Goal: Find specific fact: Find specific fact

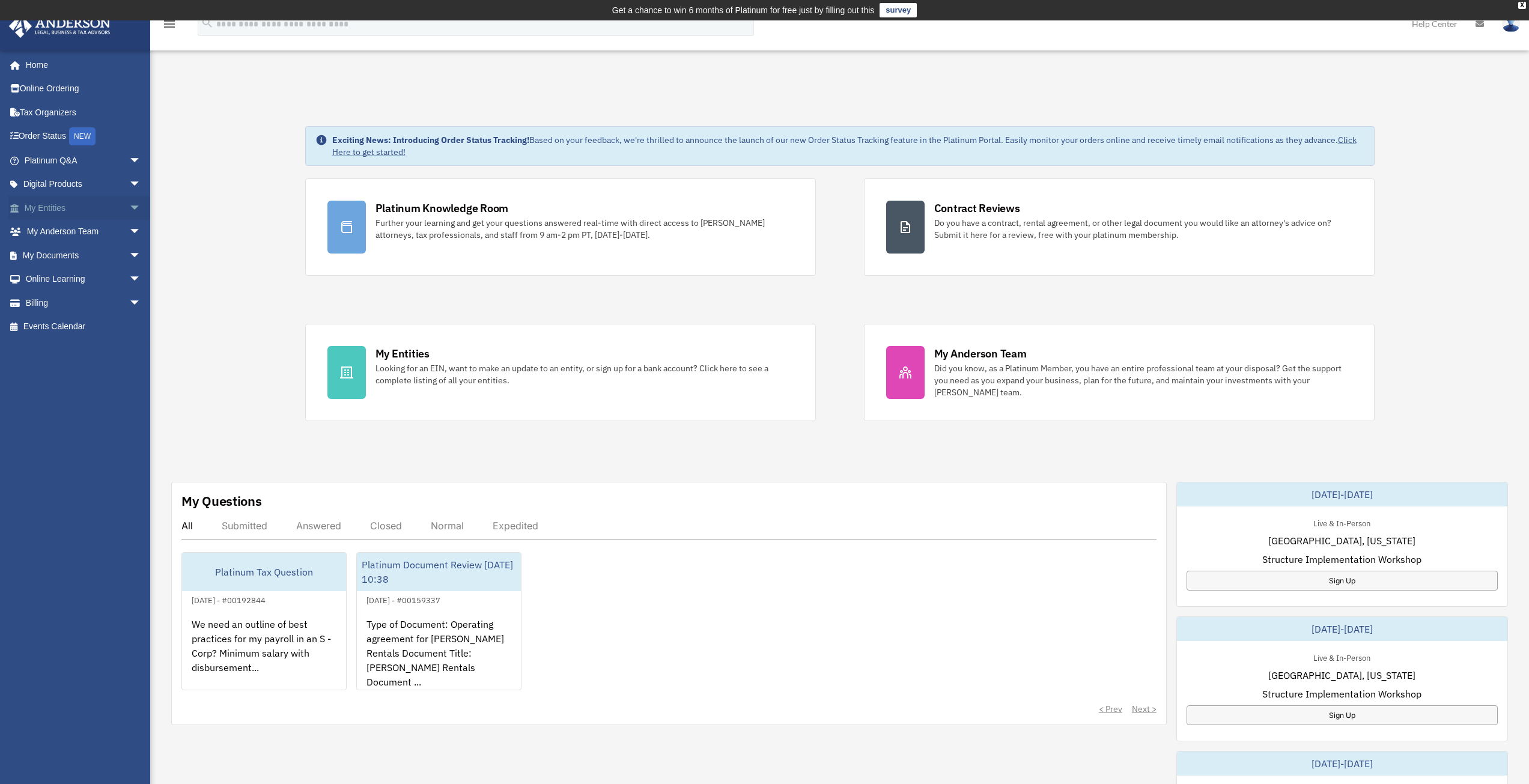
click at [55, 207] on link "My Entities arrow_drop_down" at bounding box center [84, 208] width 151 height 24
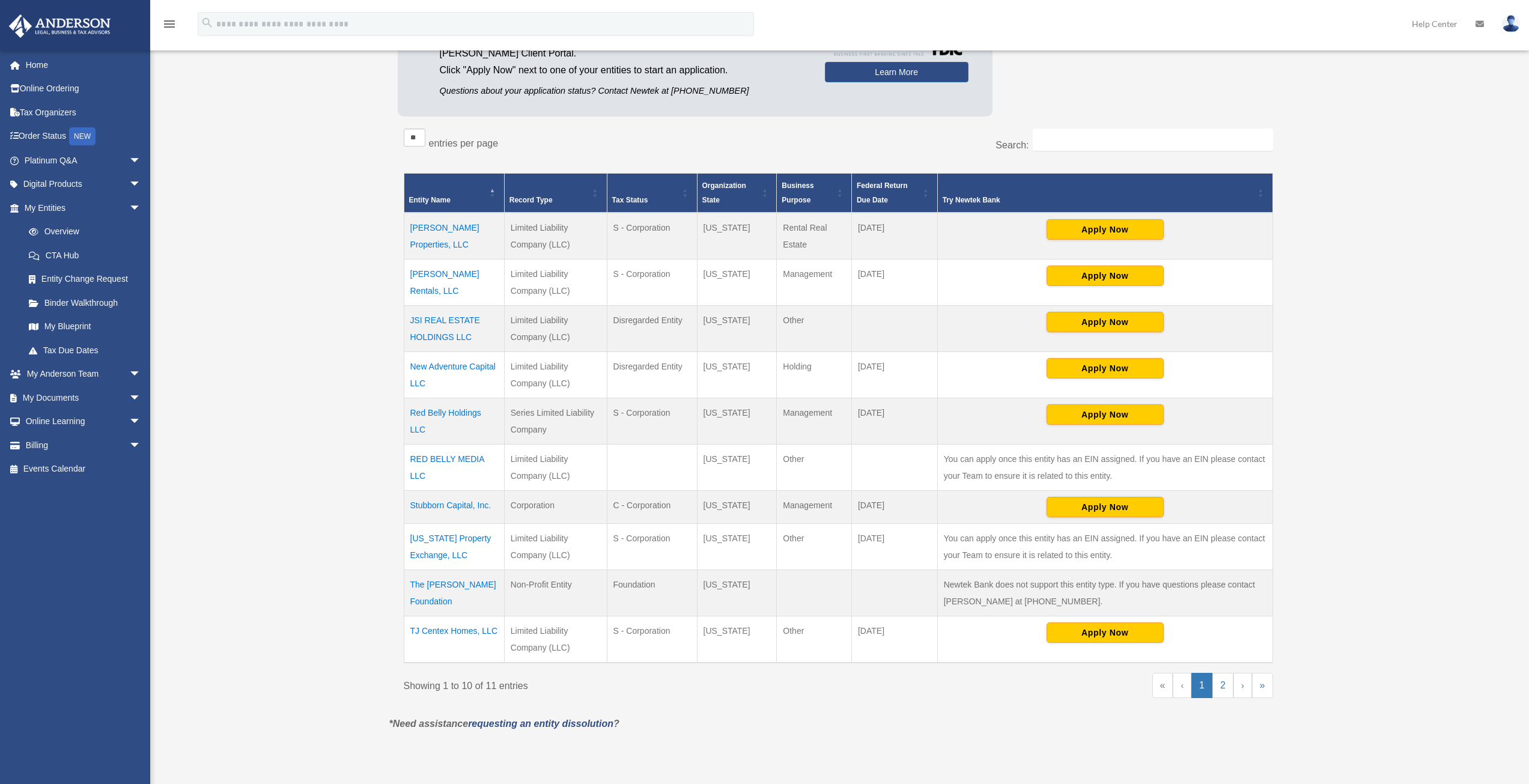
scroll to position [240, 0]
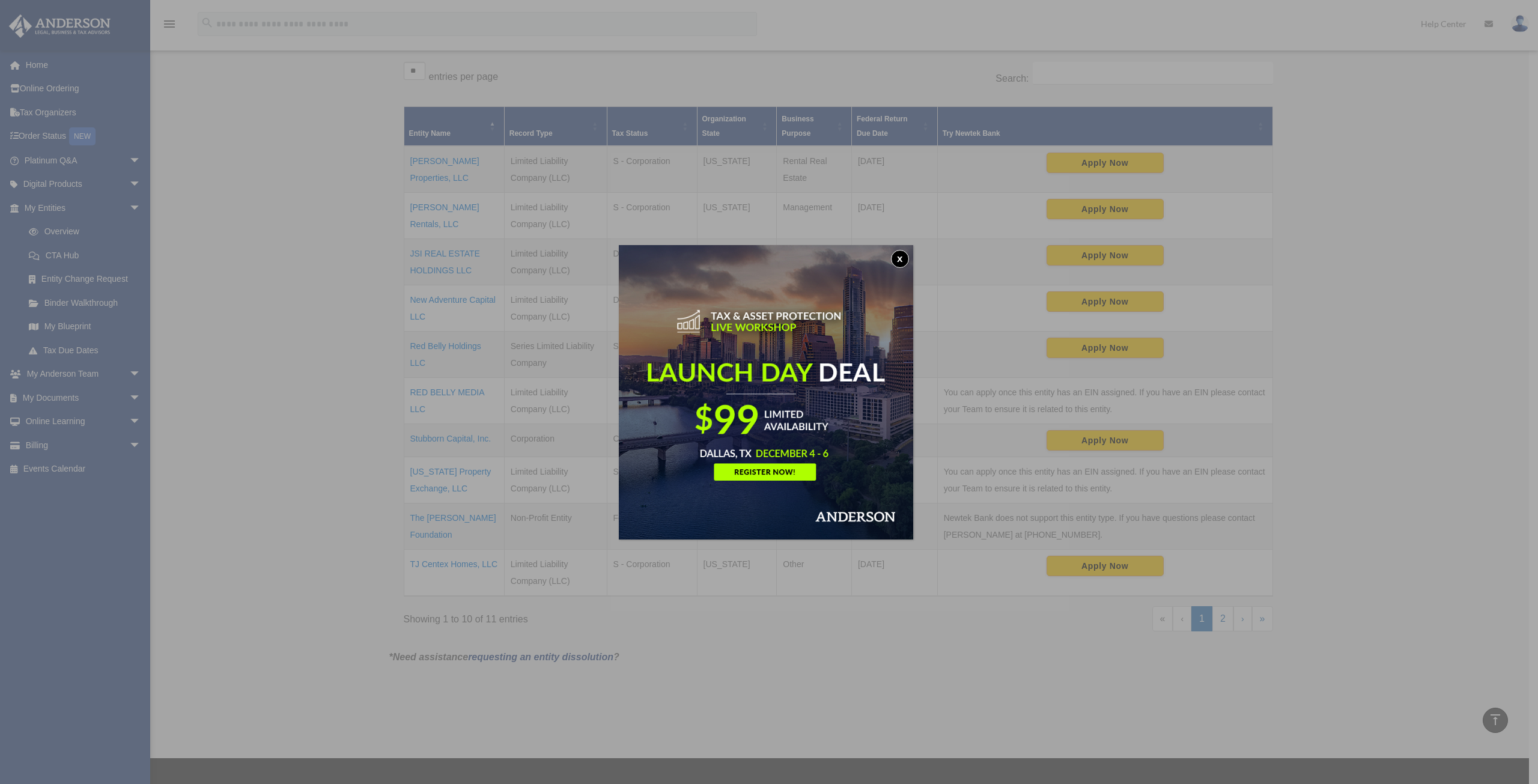
click at [900, 260] on button "x" at bounding box center [899, 258] width 18 height 18
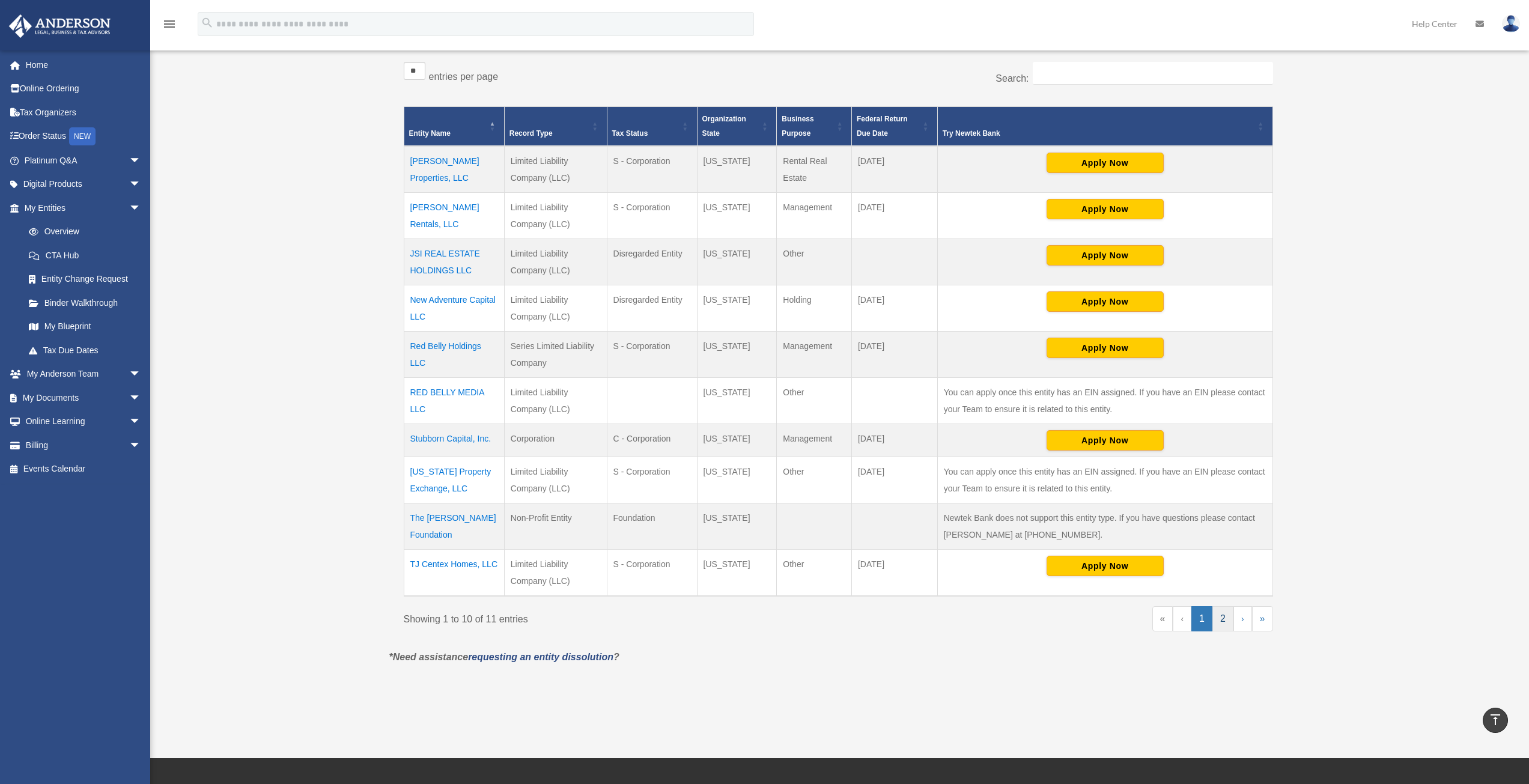
click at [1221, 619] on link "2" at bounding box center [1223, 618] width 21 height 25
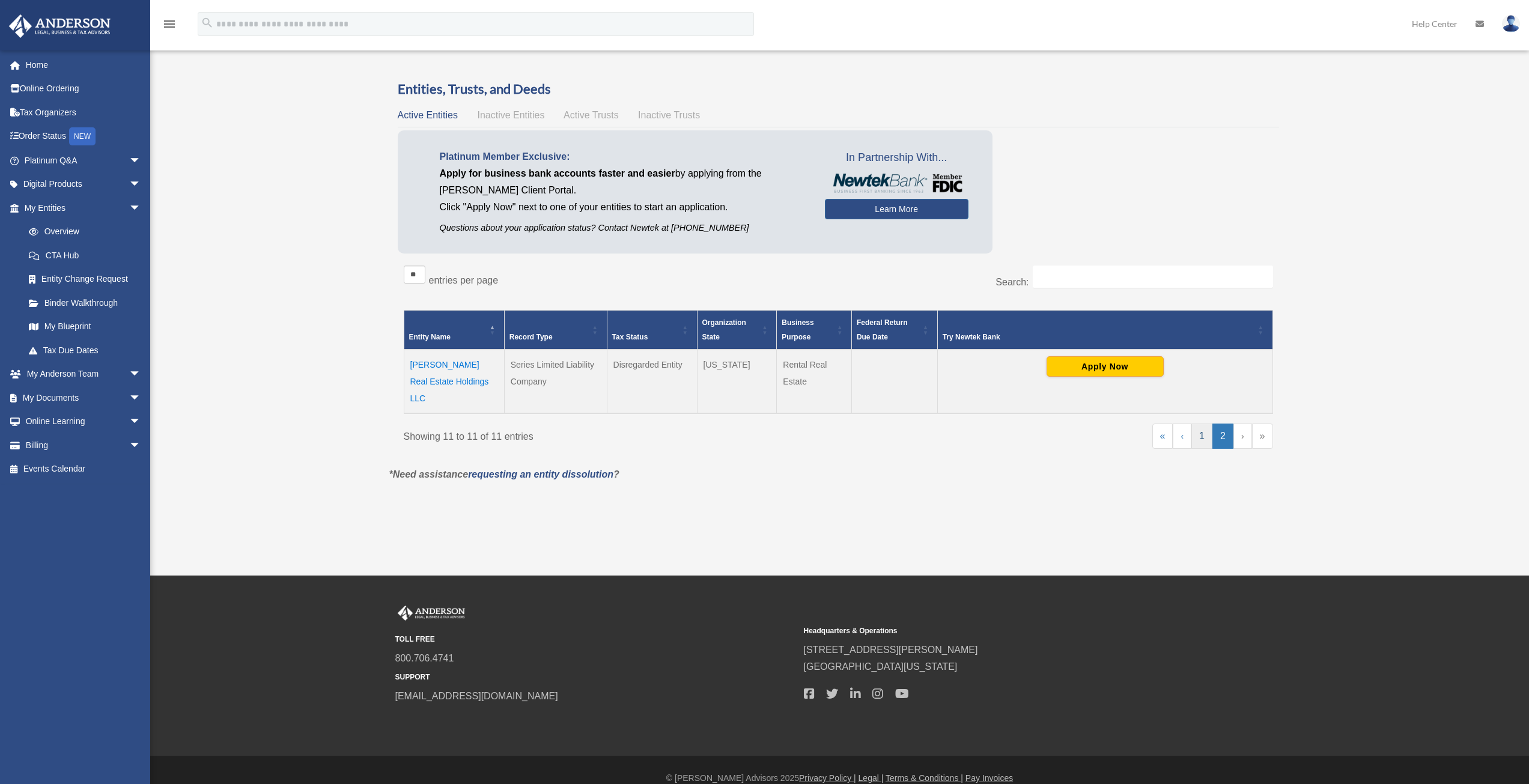
click at [1200, 424] on link "1" at bounding box center [1201, 436] width 21 height 25
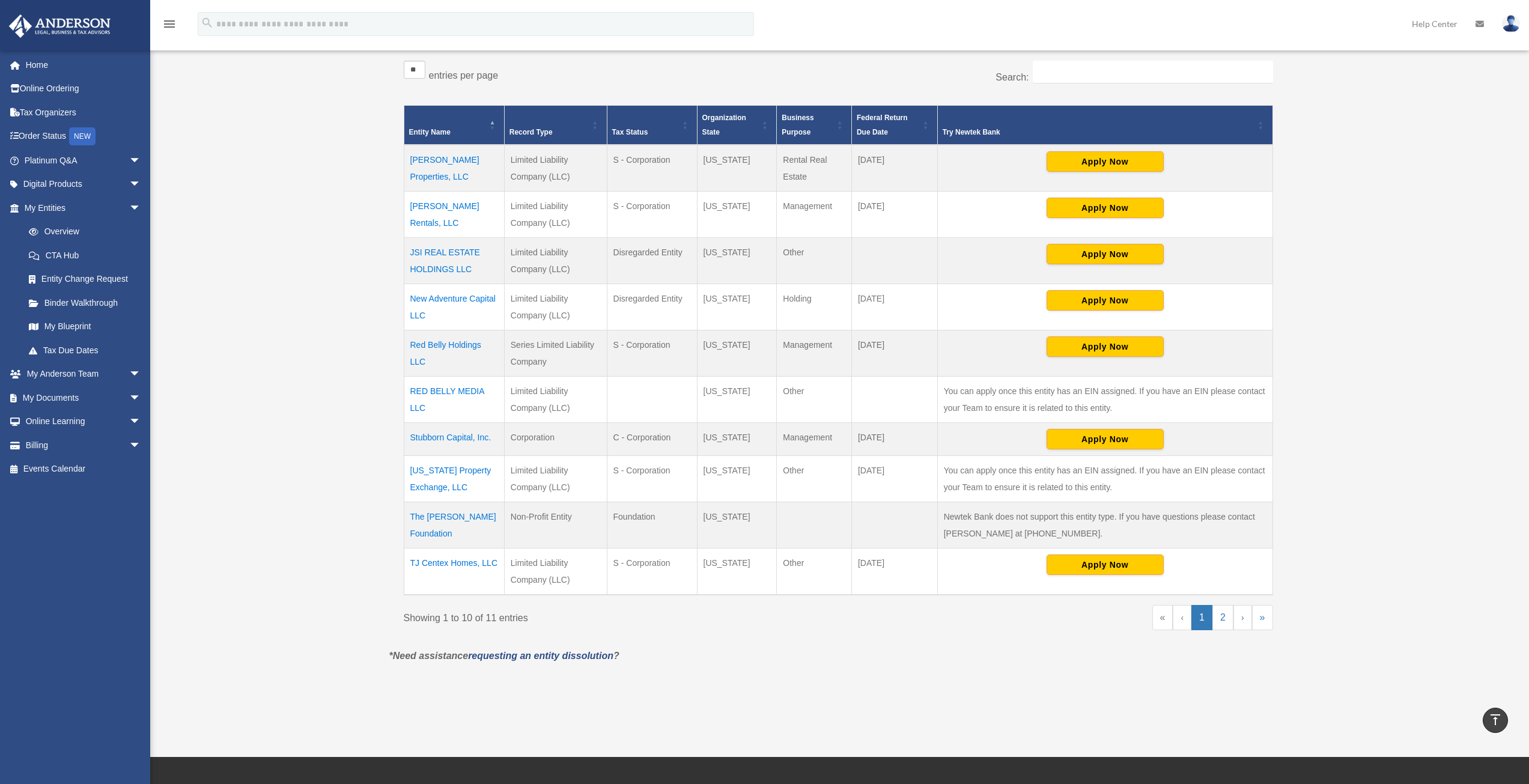
scroll to position [200, 0]
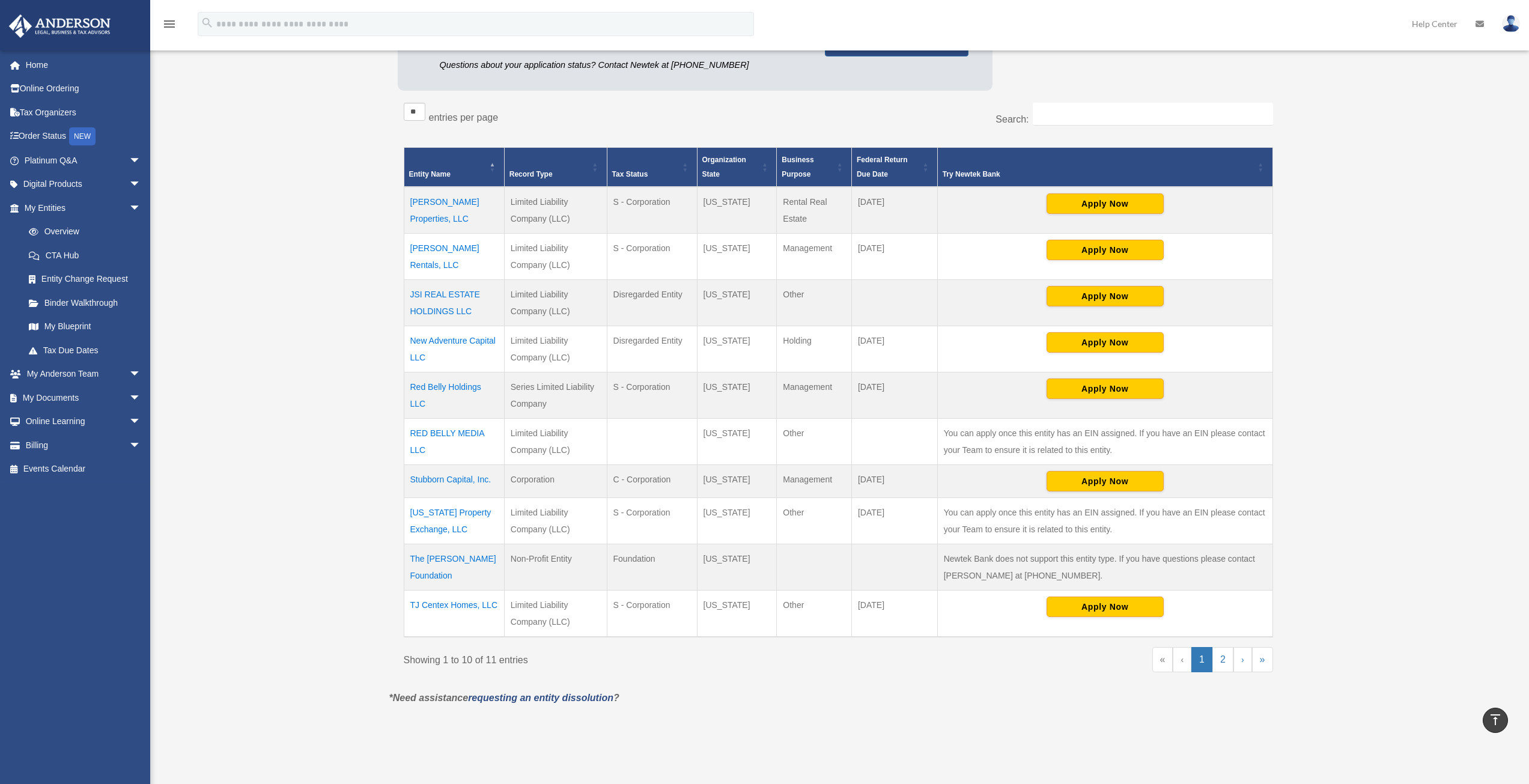
drag, startPoint x: 407, startPoint y: 192, endPoint x: 483, endPoint y: 580, distance: 395.4
click at [483, 580] on tbody "[PERSON_NAME] Properties, LLC Limited Liability Company (LLC) S - Corporation […" at bounding box center [838, 411] width 869 height 450
click at [335, 505] on div "Overview [PERSON_NAME][EMAIL_ADDRESS][PERSON_NAME][DOMAIN_NAME] Sign Out [PERSO…" at bounding box center [764, 310] width 1529 height 856
click at [444, 294] on td "JSI REAL ESTATE HOLDINGS LLC" at bounding box center [454, 302] width 101 height 46
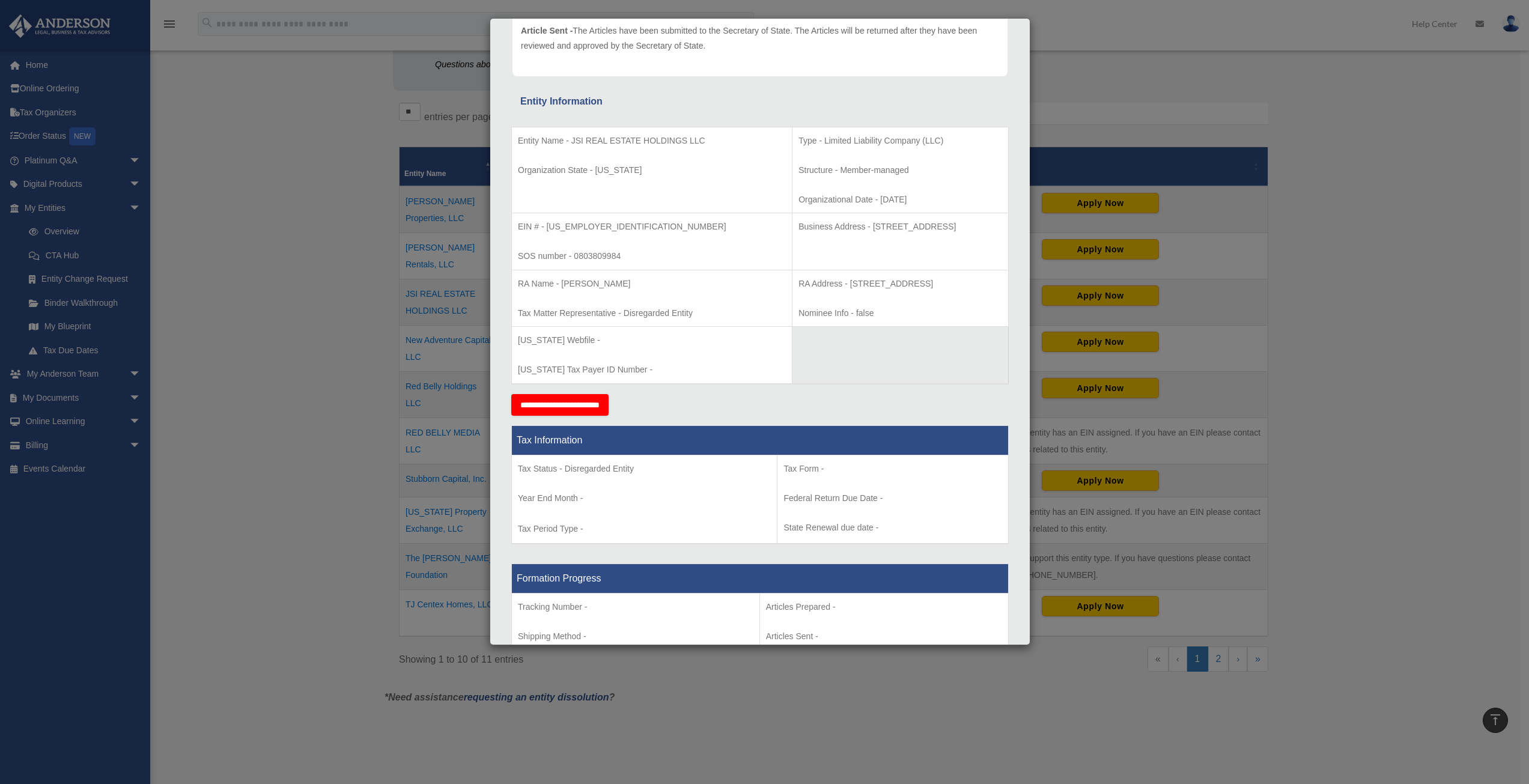
scroll to position [180, 0]
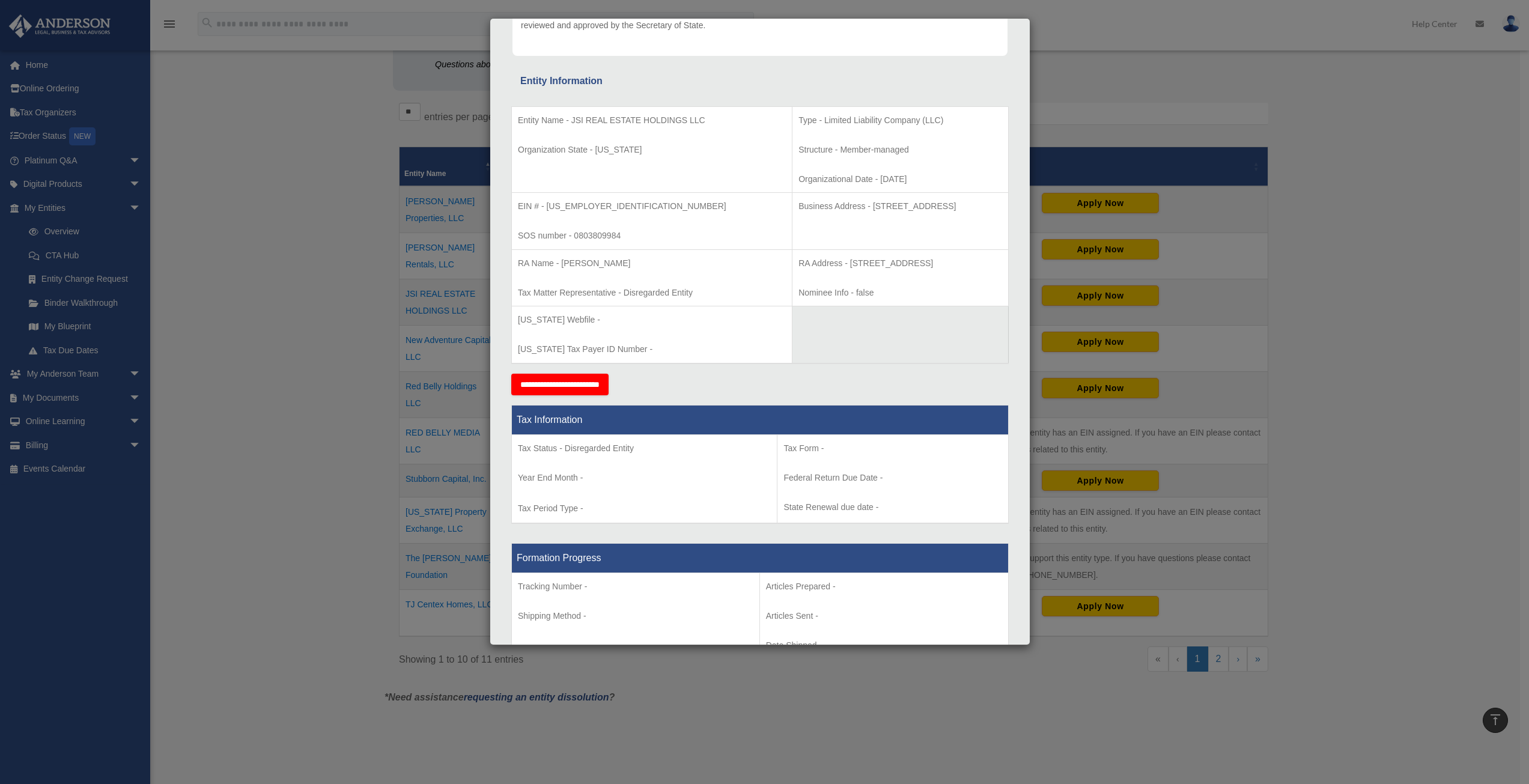
click at [343, 394] on div "Details × Articles Sent Organizational Date" at bounding box center [764, 392] width 1529 height 784
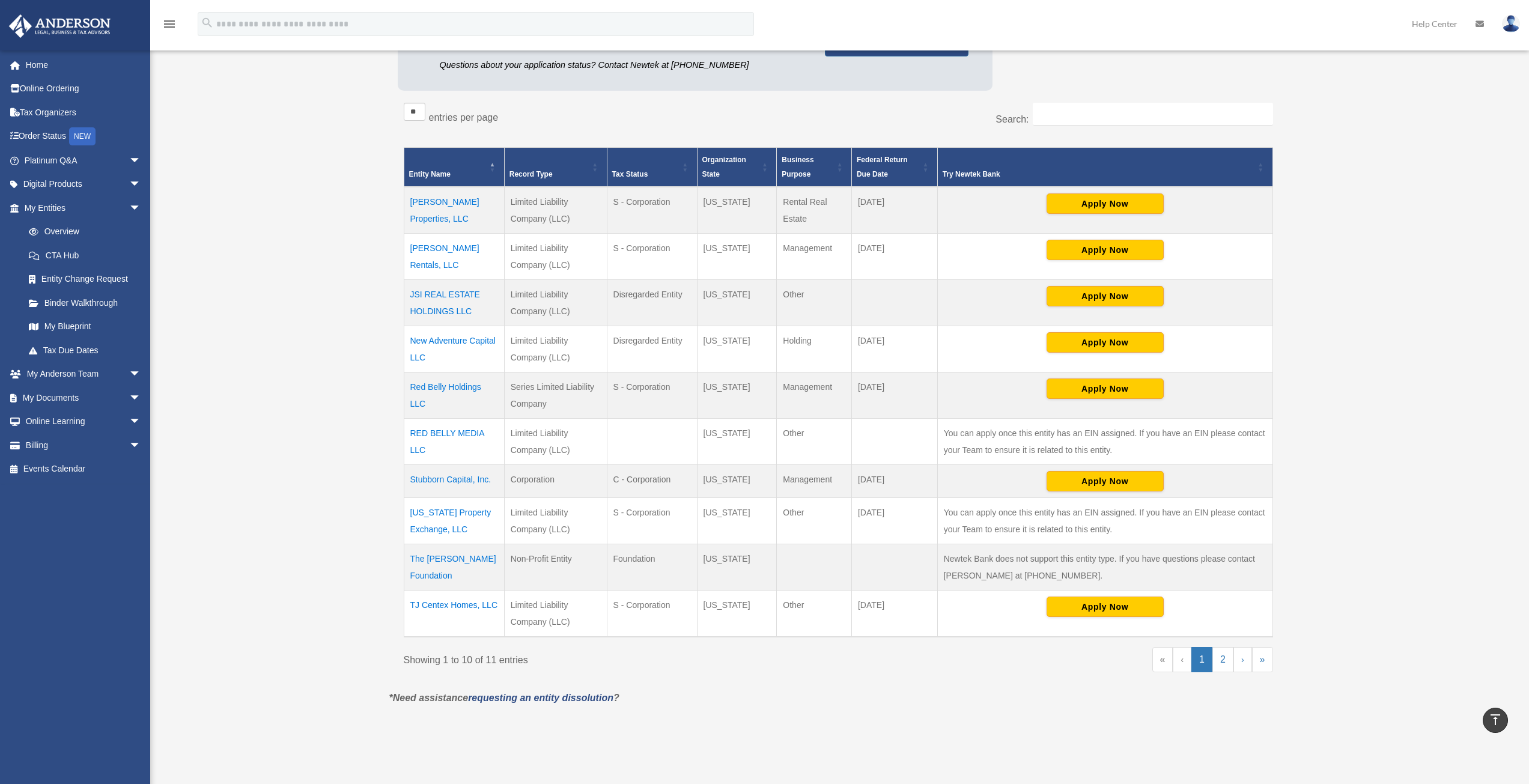
click at [447, 557] on td "The [PERSON_NAME] Foundation" at bounding box center [454, 566] width 101 height 46
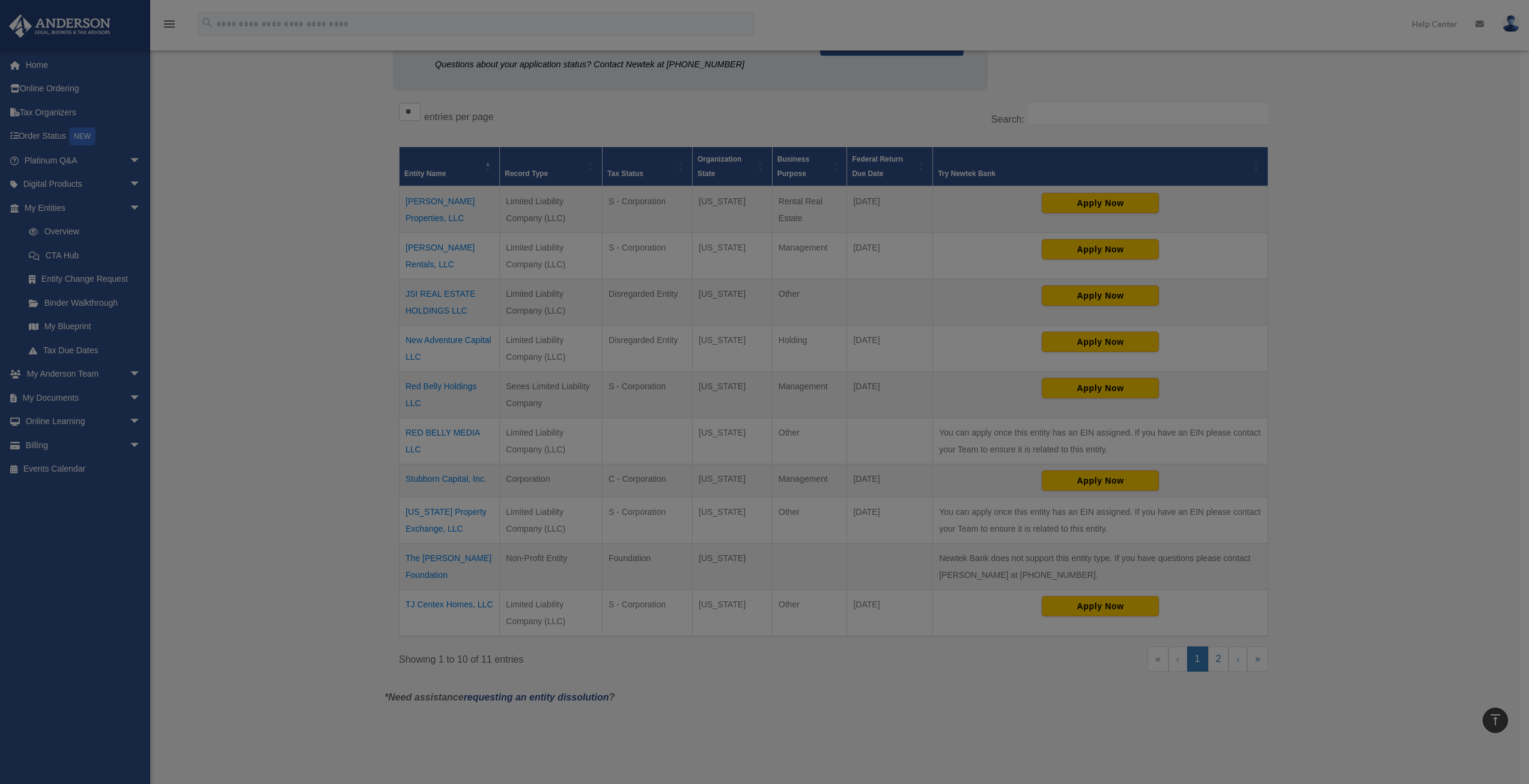
scroll to position [0, 0]
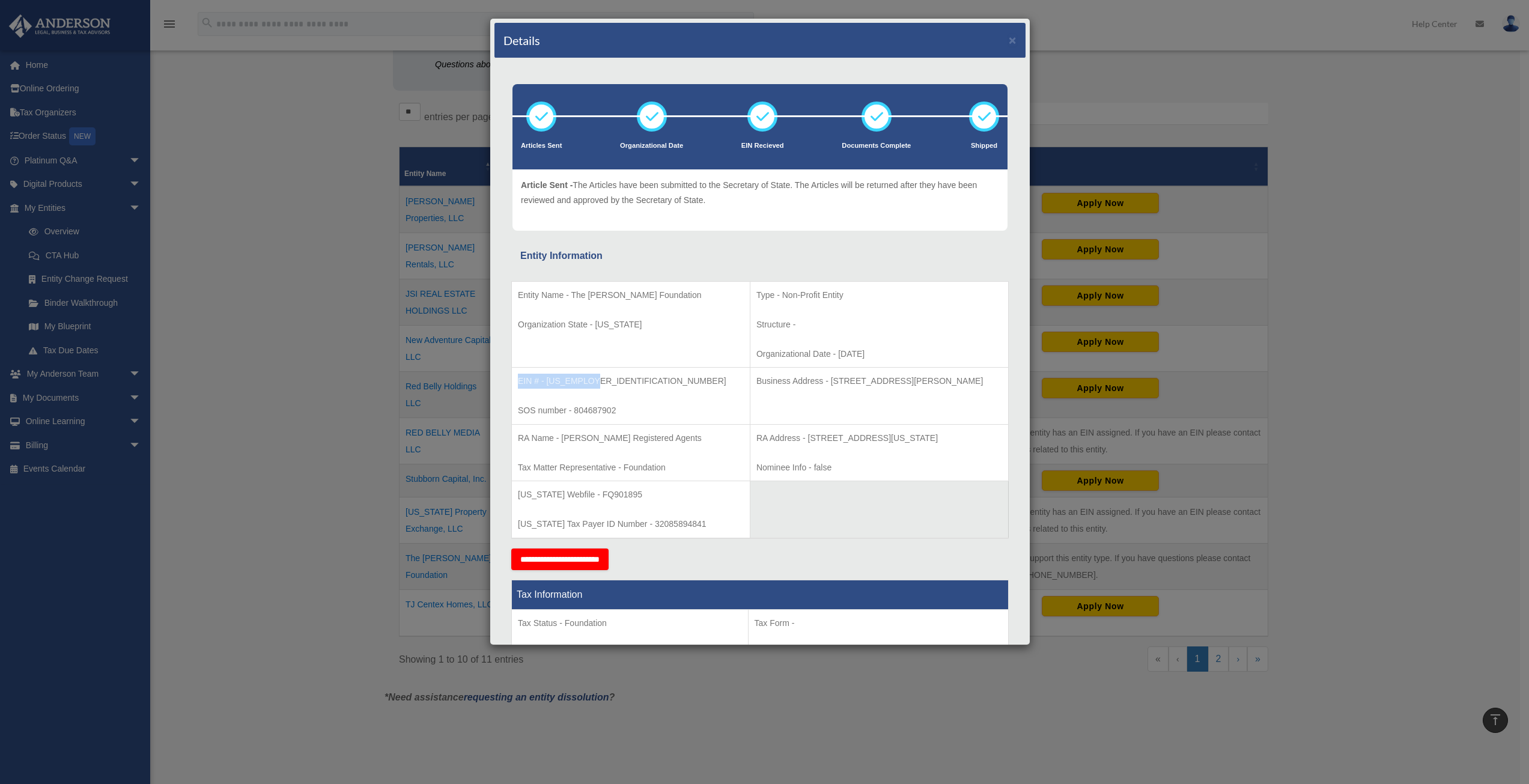
drag, startPoint x: 596, startPoint y: 380, endPoint x: 537, endPoint y: 385, distance: 59.2
click at [517, 381] on td "EIN # - [US_EMPLOYER_IDENTIFICATION_NUMBER] SOS number - 804687902" at bounding box center [631, 396] width 238 height 57
copy p "EIN # - [US_EMPLOYER_IDENTIFICATION_NUMBER]"
click at [284, 440] on div "Details × Articles Sent Organizational Date" at bounding box center [764, 392] width 1529 height 784
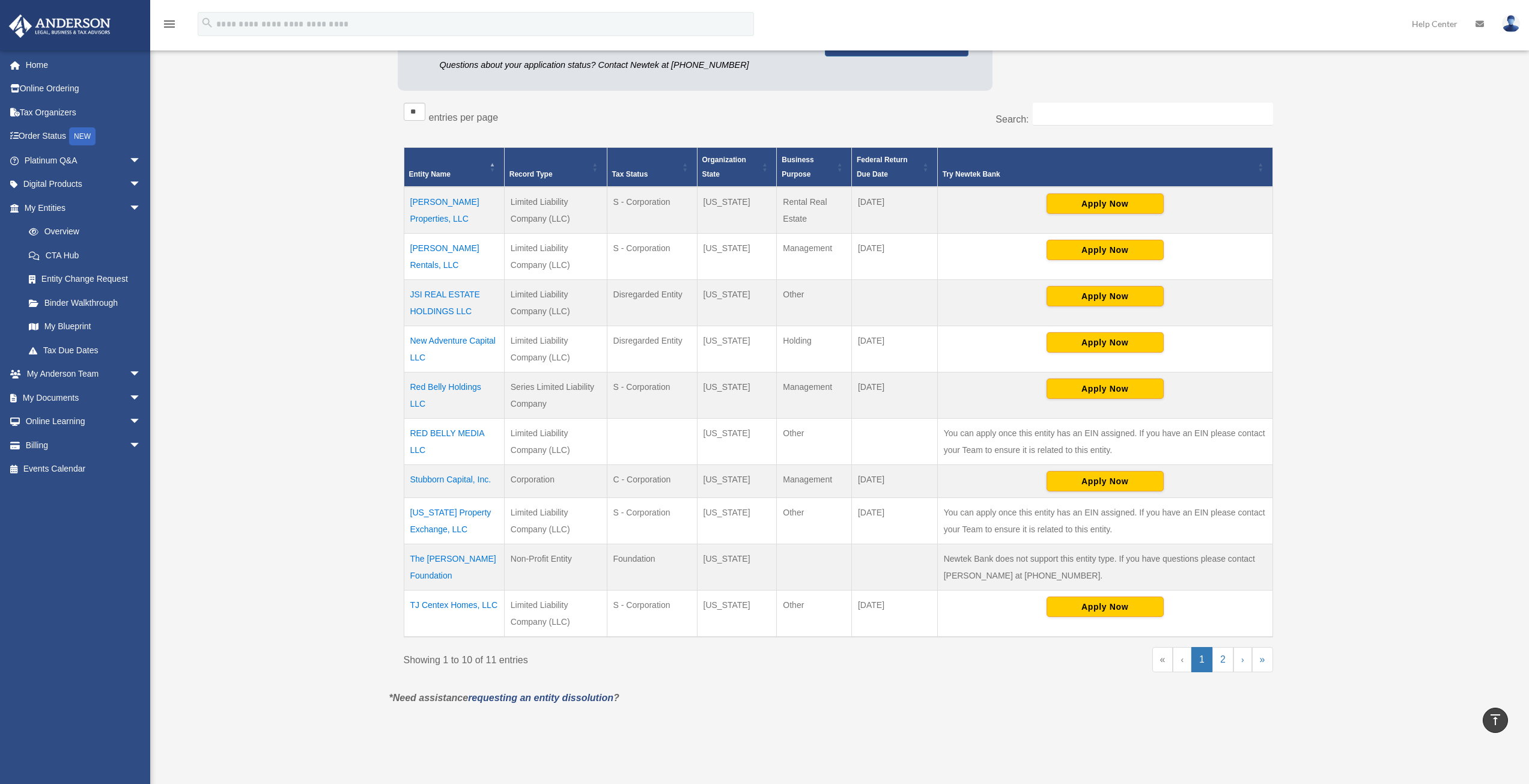
click at [444, 296] on td "JSI REAL ESTATE HOLDINGS LLC" at bounding box center [454, 302] width 101 height 46
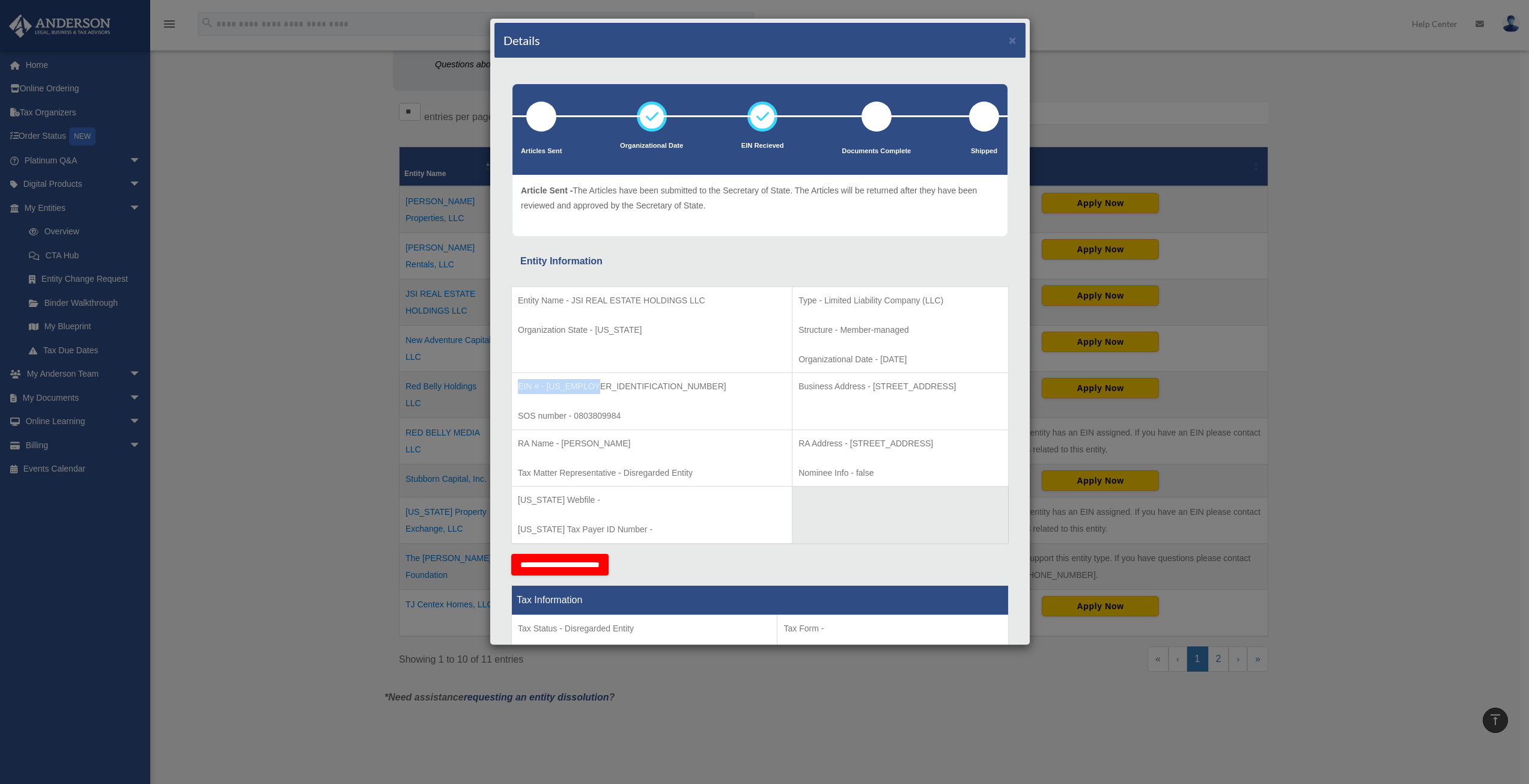
drag, startPoint x: 604, startPoint y: 384, endPoint x: 517, endPoint y: 383, distance: 87.0
click at [517, 383] on td "EIN # - [US_EMPLOYER_IDENTIFICATION_NUMBER] SOS number - 0803809984" at bounding box center [652, 401] width 281 height 57
copy p "EIN # - [US_EMPLOYER_IDENTIFICATION_NUMBER]"
click at [249, 417] on div "Details × Articles Sent Organizational Date" at bounding box center [764, 392] width 1529 height 784
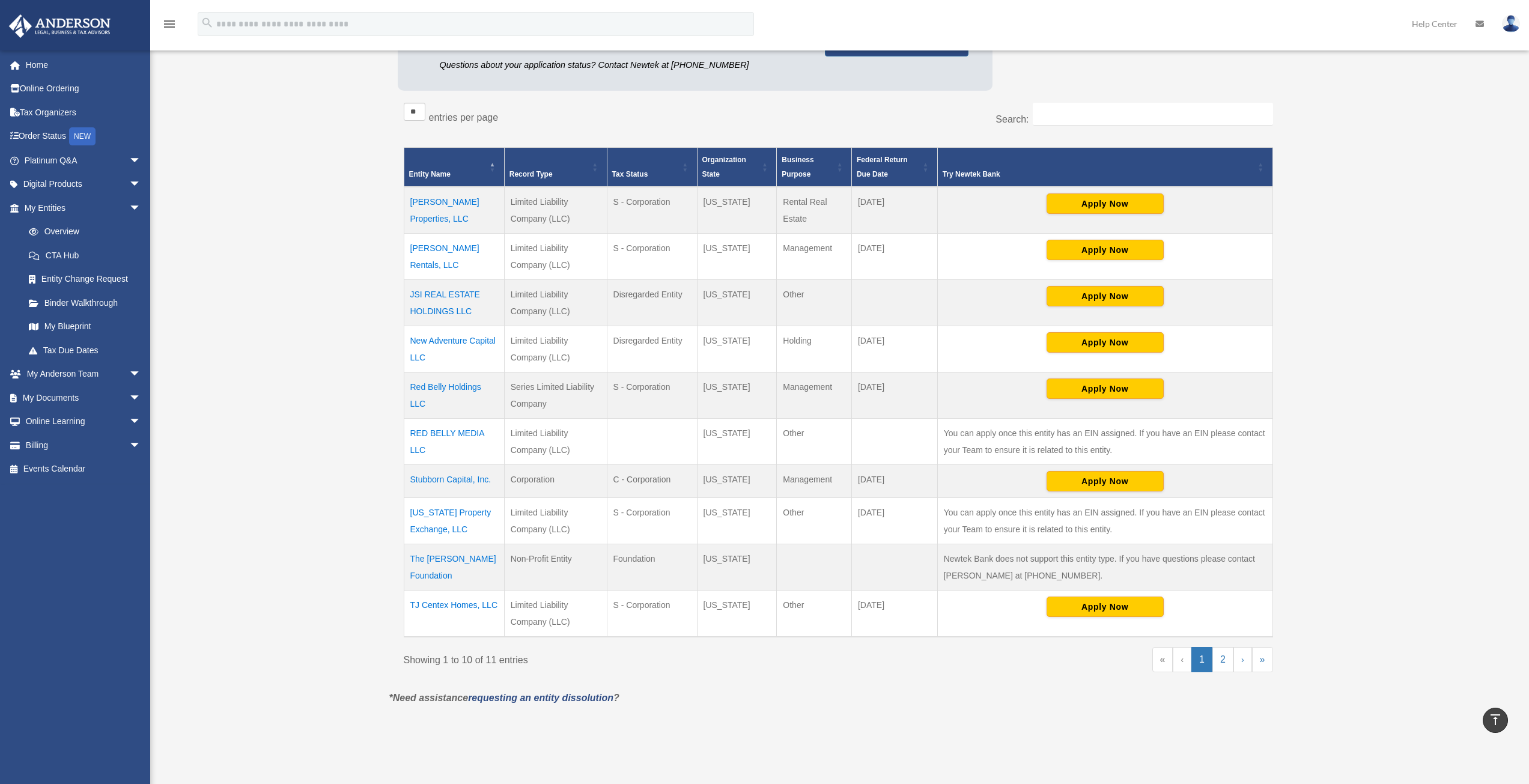
click at [445, 339] on td "New Adventure Capital LLC" at bounding box center [454, 348] width 101 height 46
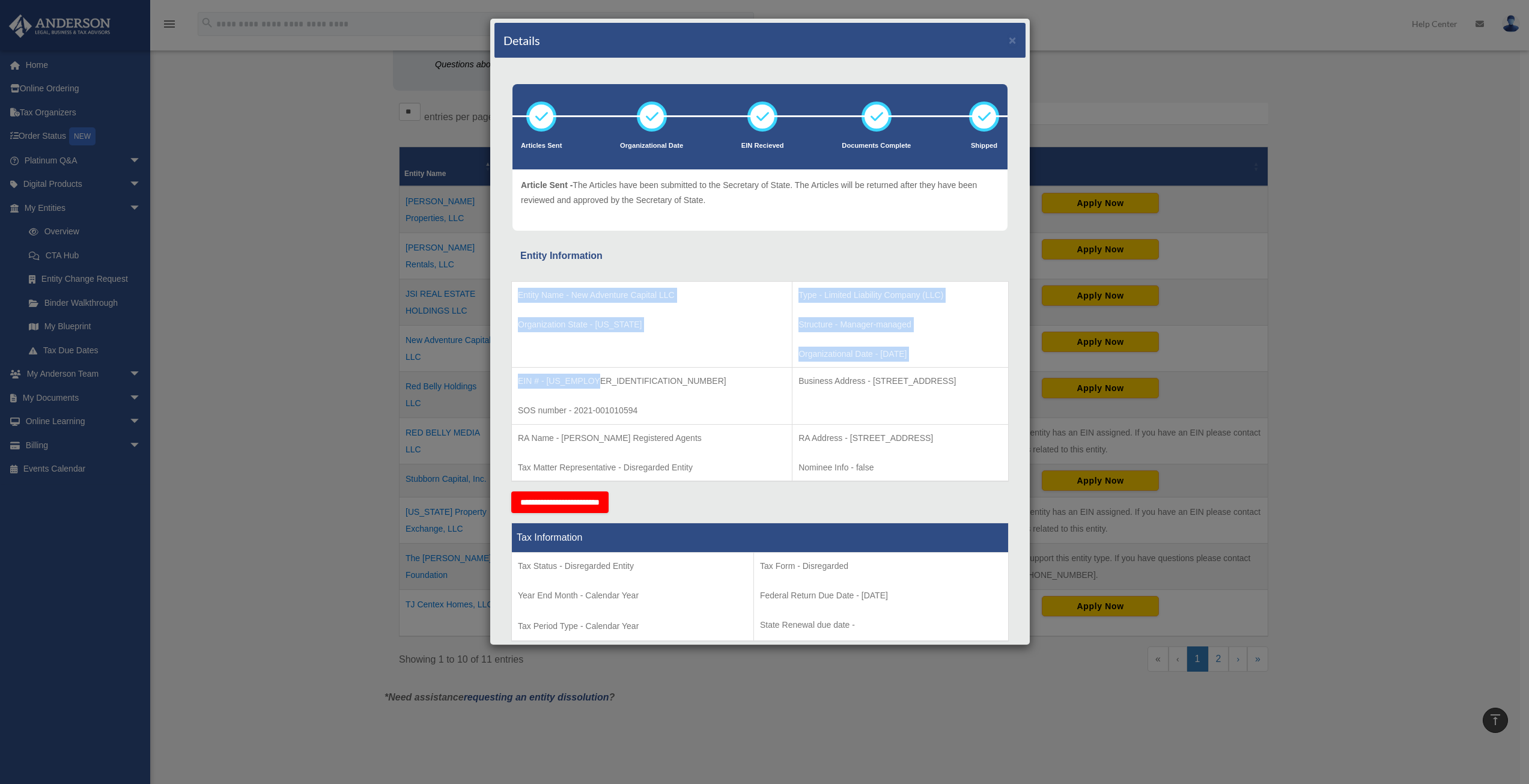
drag, startPoint x: 599, startPoint y: 377, endPoint x: 514, endPoint y: 378, distance: 85.0
click at [514, 378] on td "EIN # - [US_EMPLOYER_IDENTIFICATION_NUMBER] SOS number - 2021-001010594" at bounding box center [652, 396] width 281 height 57
copy p "EIN # - [US_EMPLOYER_IDENTIFICATION_NUMBER]"
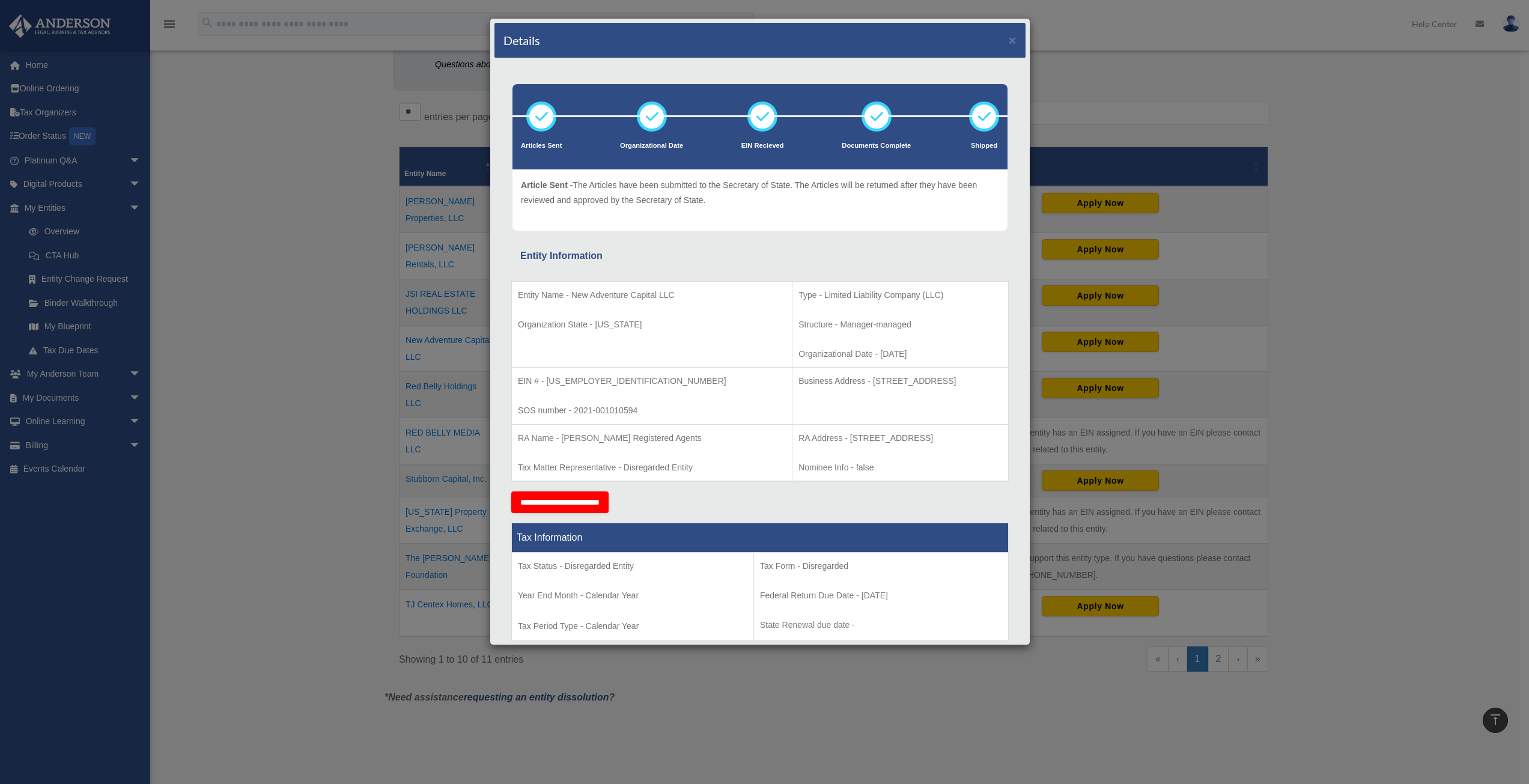
click at [267, 340] on div "Details × Articles Sent Organizational Date" at bounding box center [764, 392] width 1529 height 784
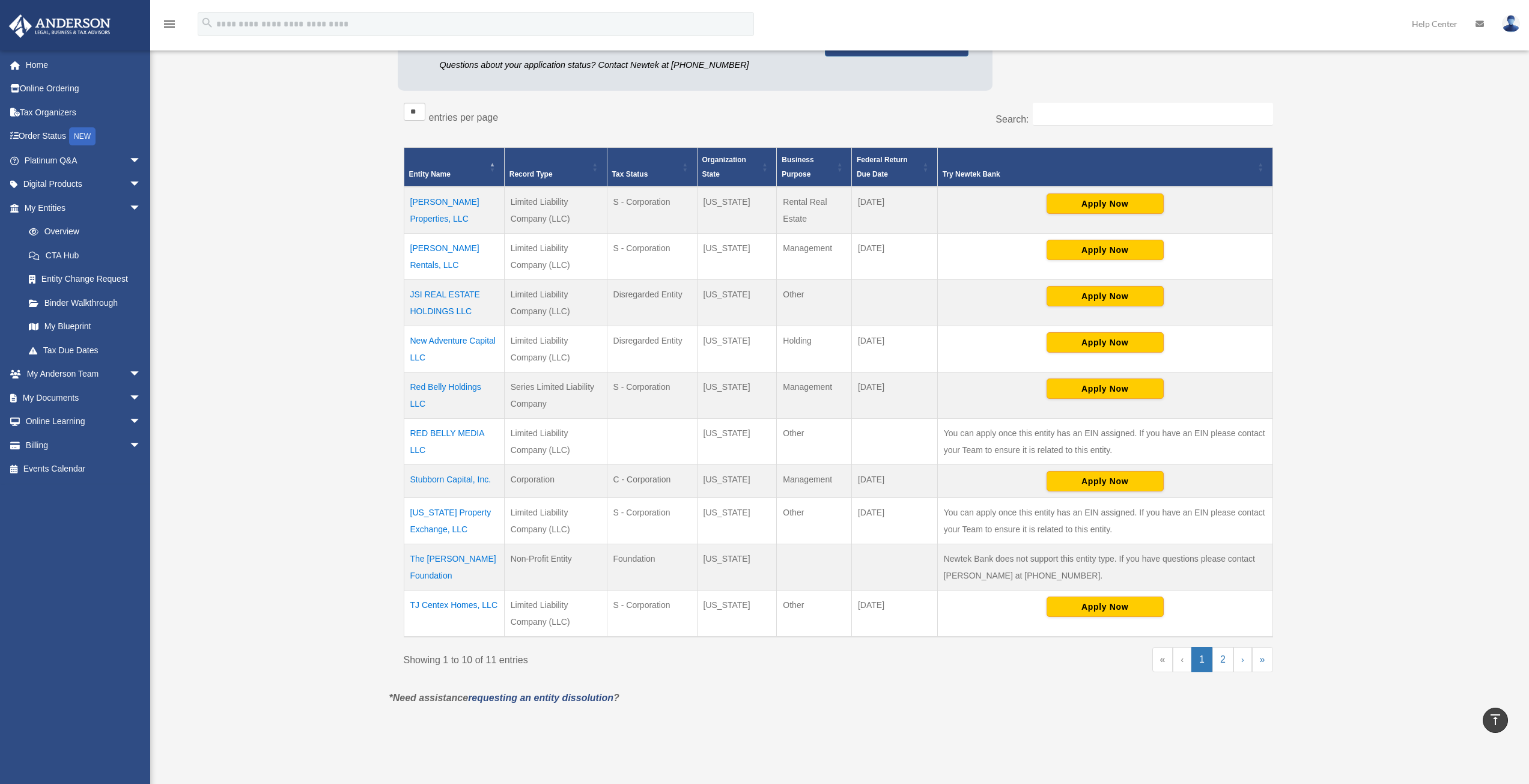
click at [444, 291] on td "JSI REAL ESTATE HOLDINGS LLC" at bounding box center [454, 302] width 101 height 46
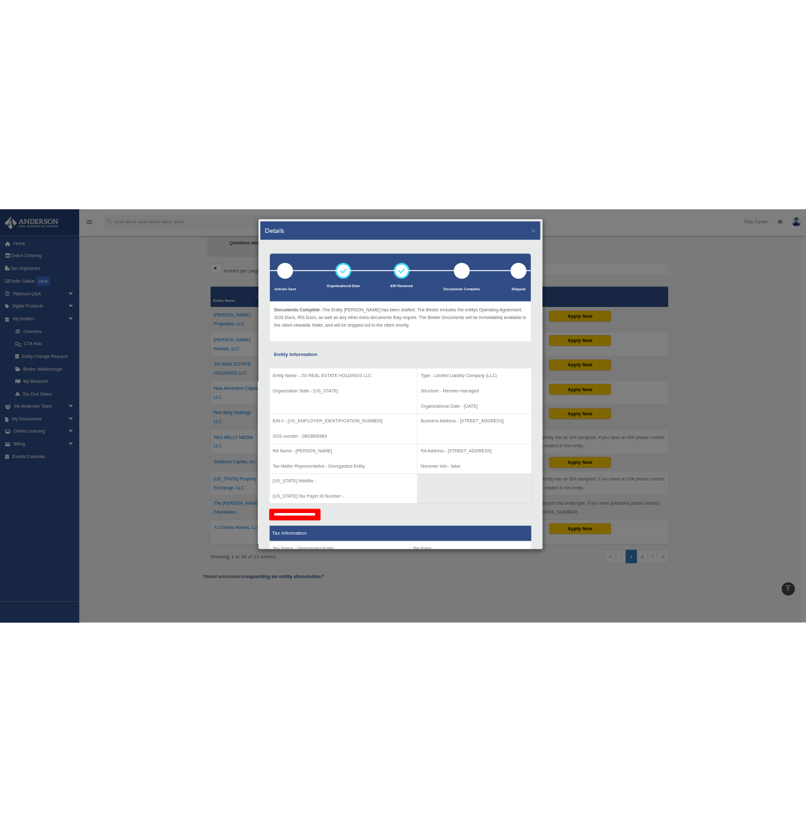
scroll to position [179, 0]
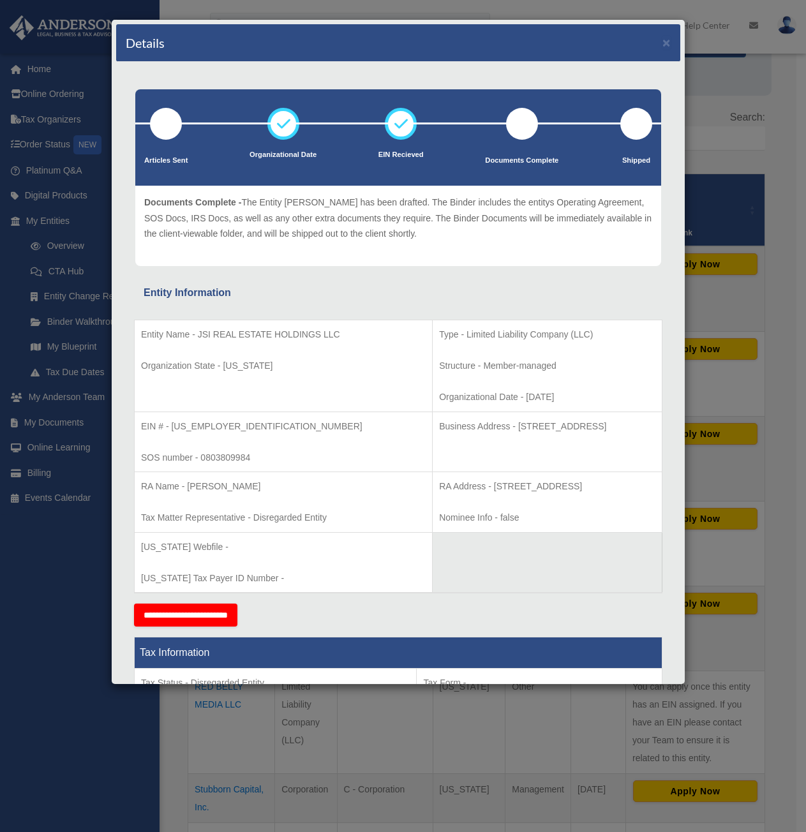
click at [497, 702] on div "Details × Articles Sent Organizational Date" at bounding box center [403, 416] width 806 height 832
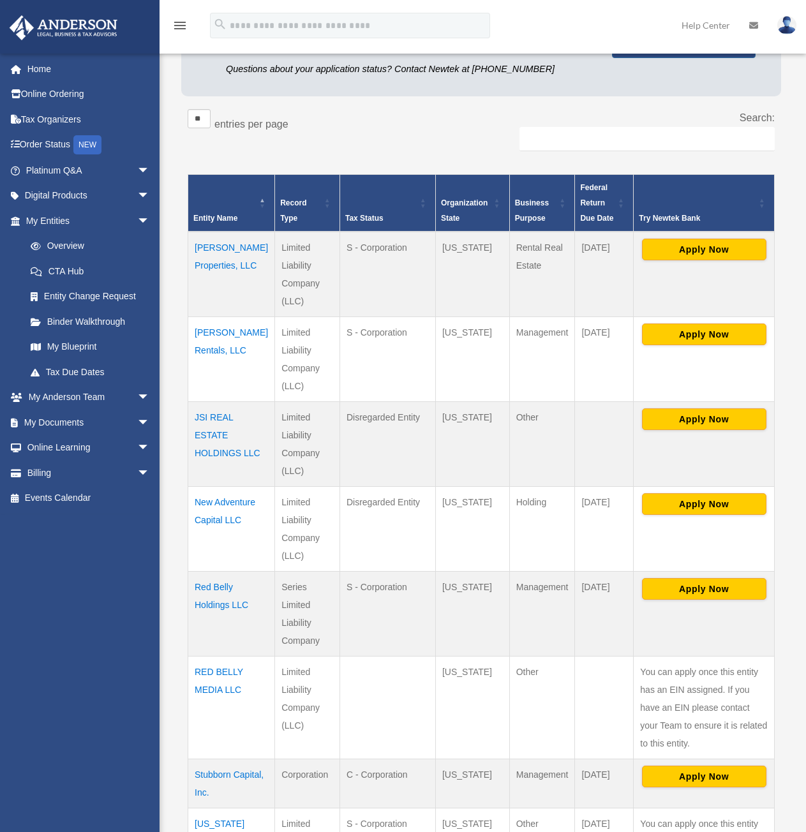
click at [210, 529] on td "New Adventure Capital LLC" at bounding box center [231, 528] width 87 height 85
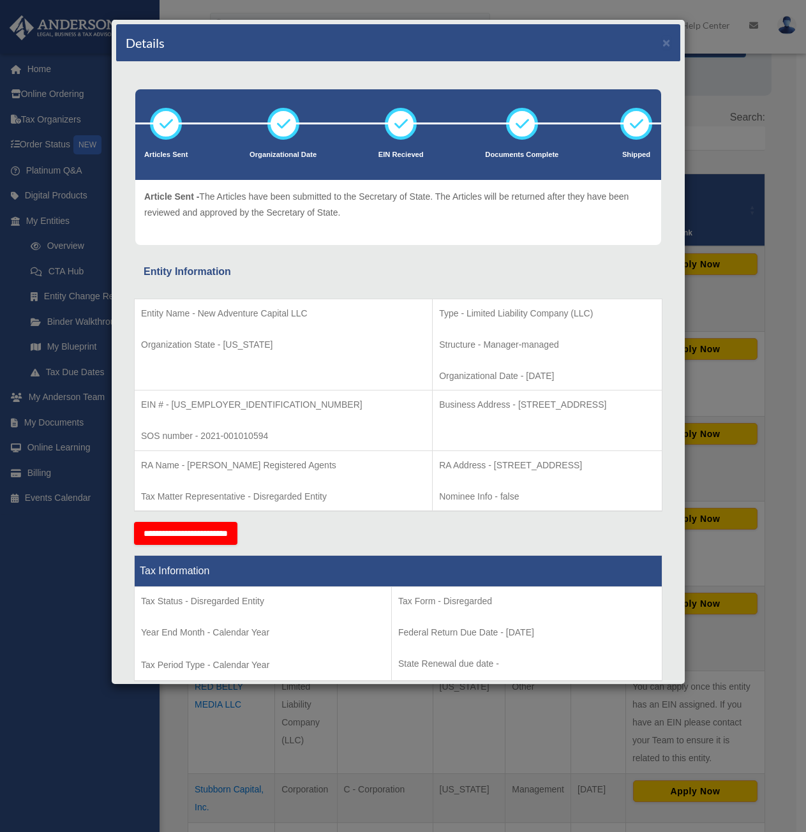
click at [363, 708] on div "Details × Articles Sent Organizational Date" at bounding box center [403, 416] width 806 height 832
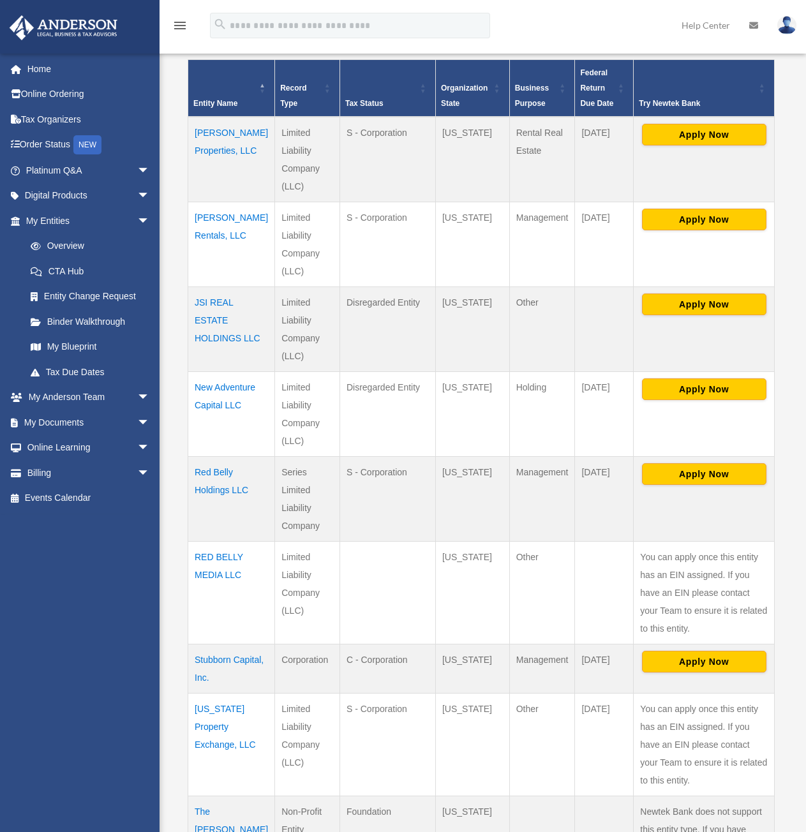
scroll to position [307, 0]
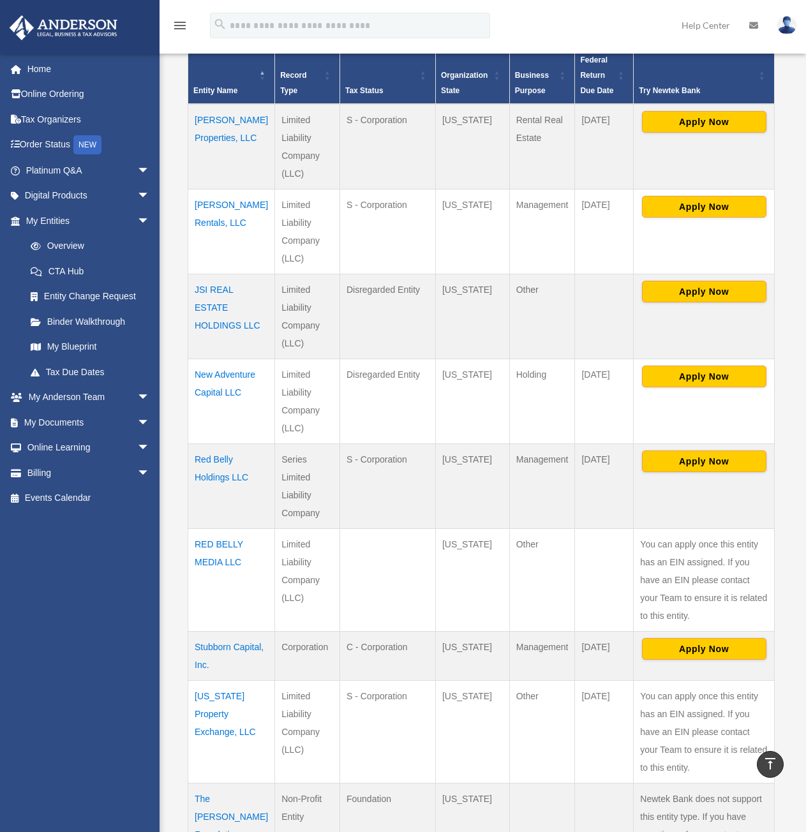
click at [209, 719] on td "[US_STATE] Property Exchange, LLC" at bounding box center [231, 731] width 87 height 103
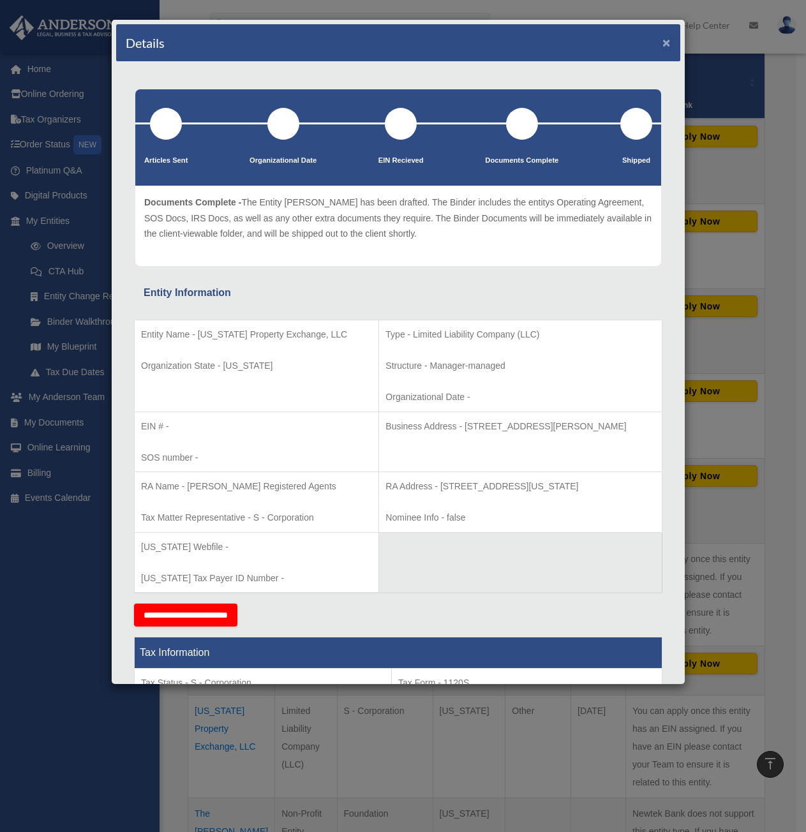
click at [662, 43] on button "×" at bounding box center [666, 42] width 8 height 13
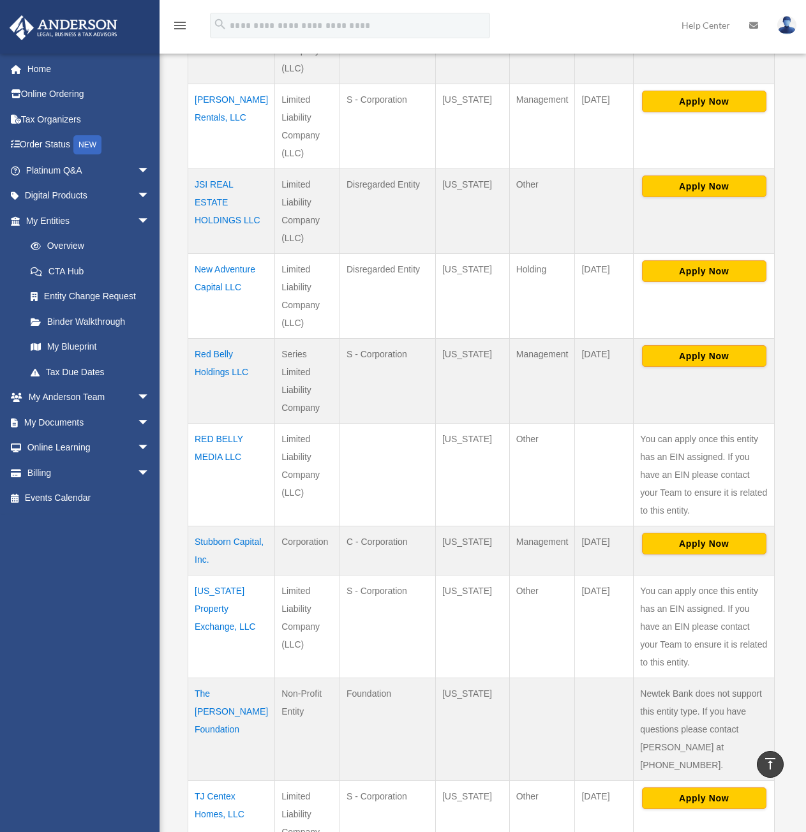
scroll to position [435, 0]
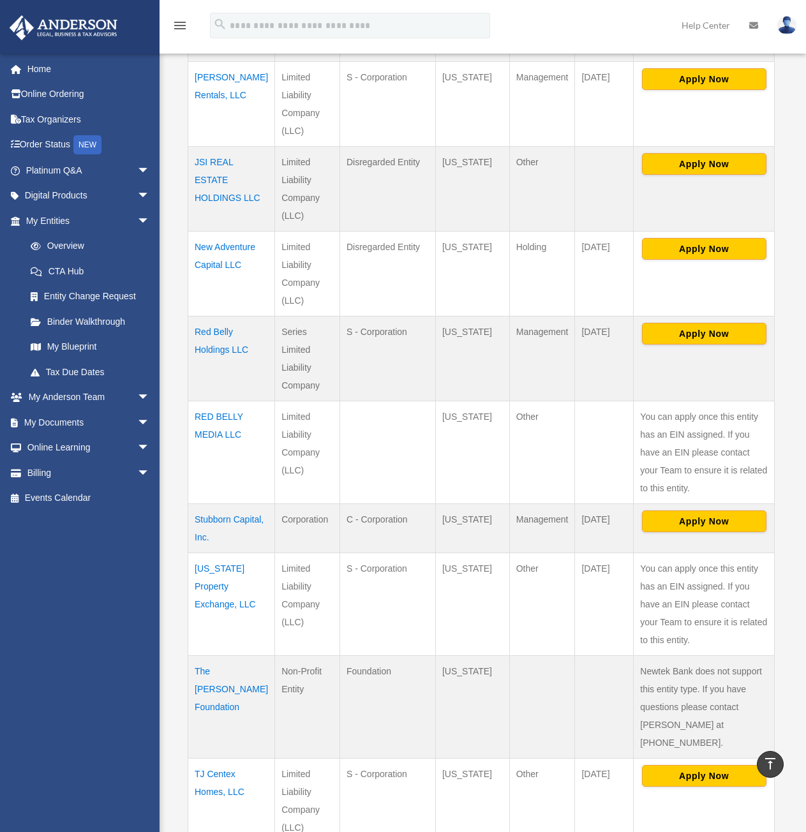
click at [216, 691] on td "The [PERSON_NAME] Foundation" at bounding box center [231, 706] width 87 height 103
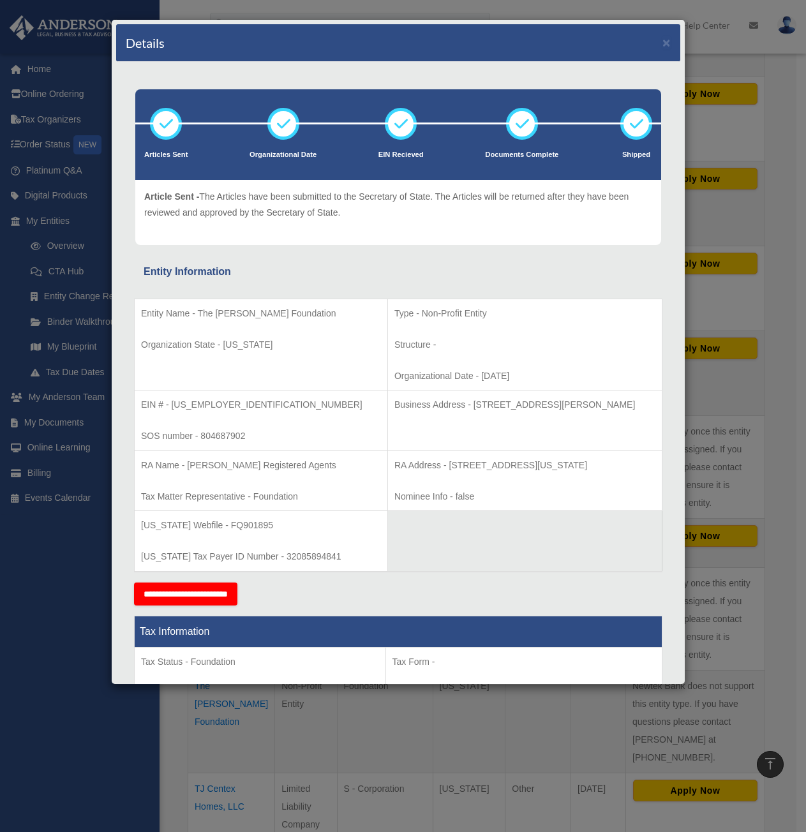
click at [385, 726] on div "Details × Articles Sent Organizational Date" at bounding box center [403, 416] width 806 height 832
